Goal: Task Accomplishment & Management: Use online tool/utility

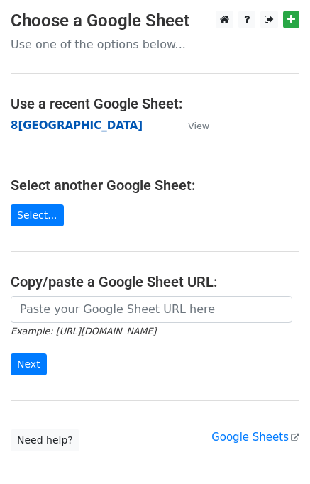
click at [46, 126] on strong "8宜蘭市" at bounding box center [77, 125] width 132 height 13
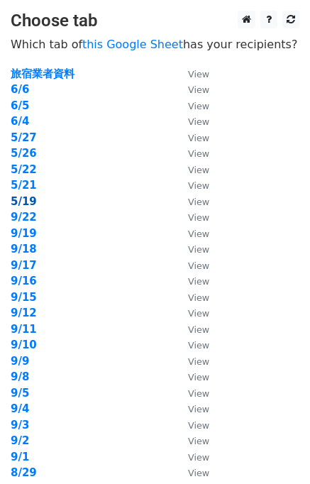
click at [30, 202] on strong "5/19" at bounding box center [24, 201] width 26 height 13
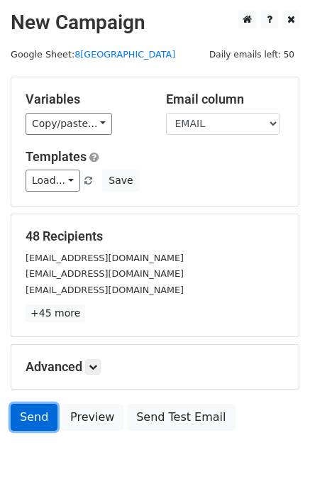
click at [38, 418] on link "Send" at bounding box center [34, 417] width 47 height 27
